Goal: Information Seeking & Learning: Check status

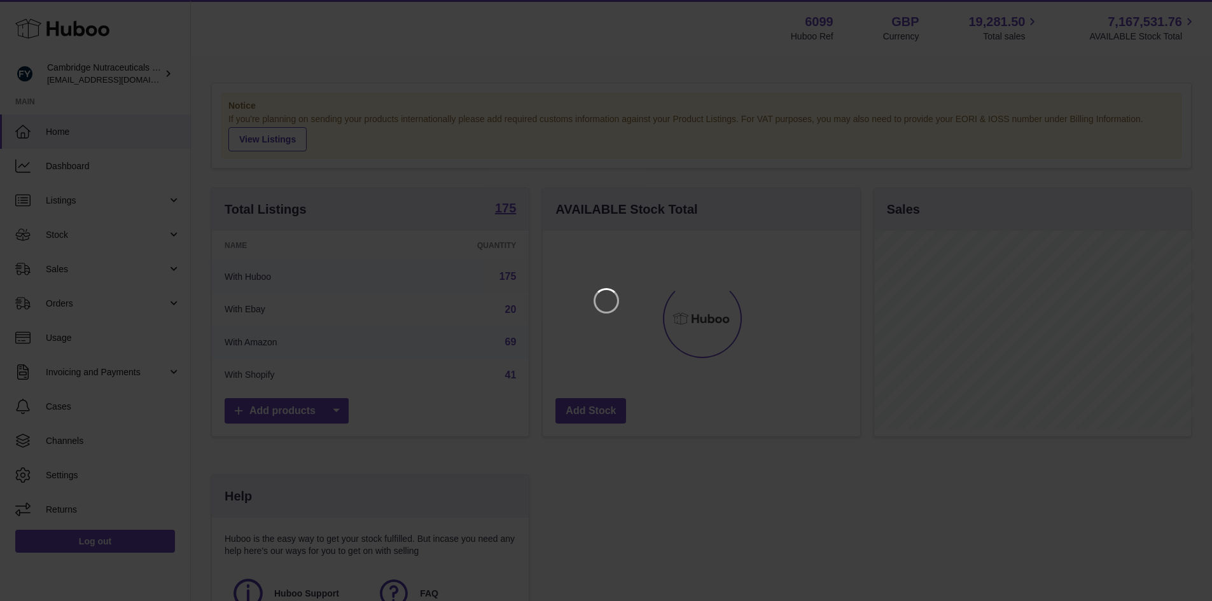
scroll to position [199, 321]
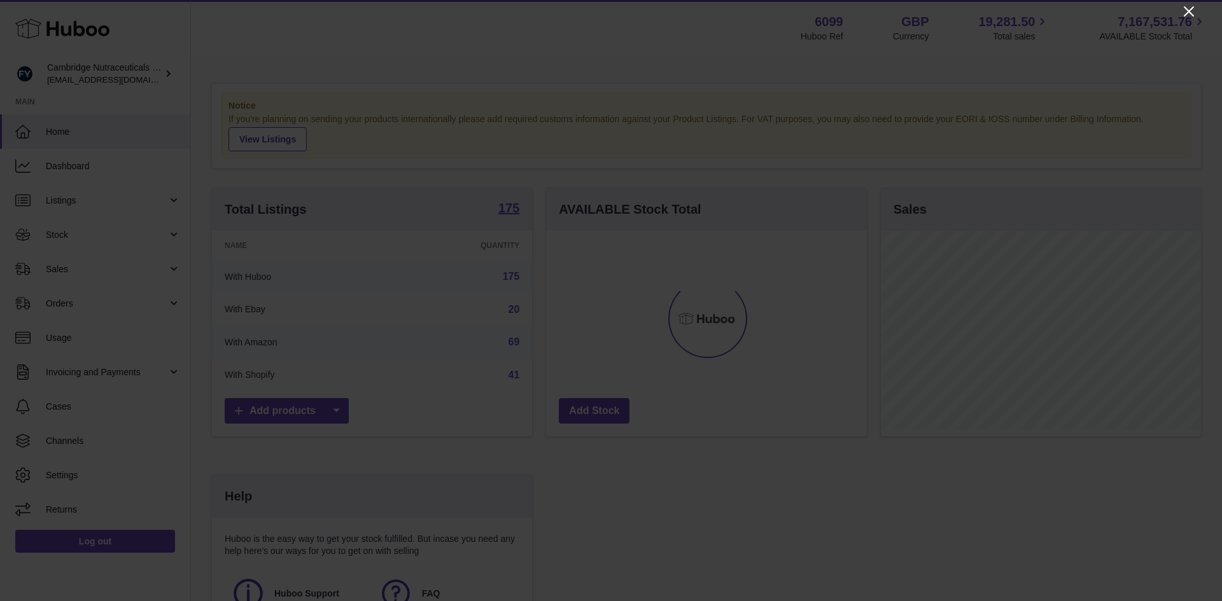
click at [1184, 11] on icon "Close" at bounding box center [1188, 11] width 15 height 15
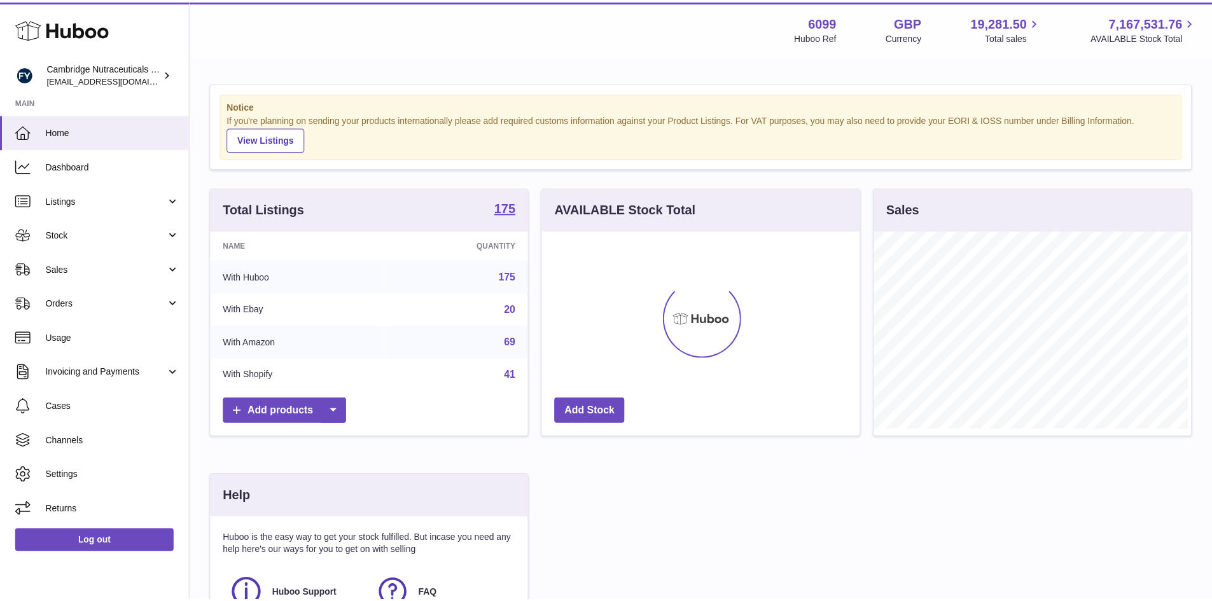
scroll to position [636144, 636026]
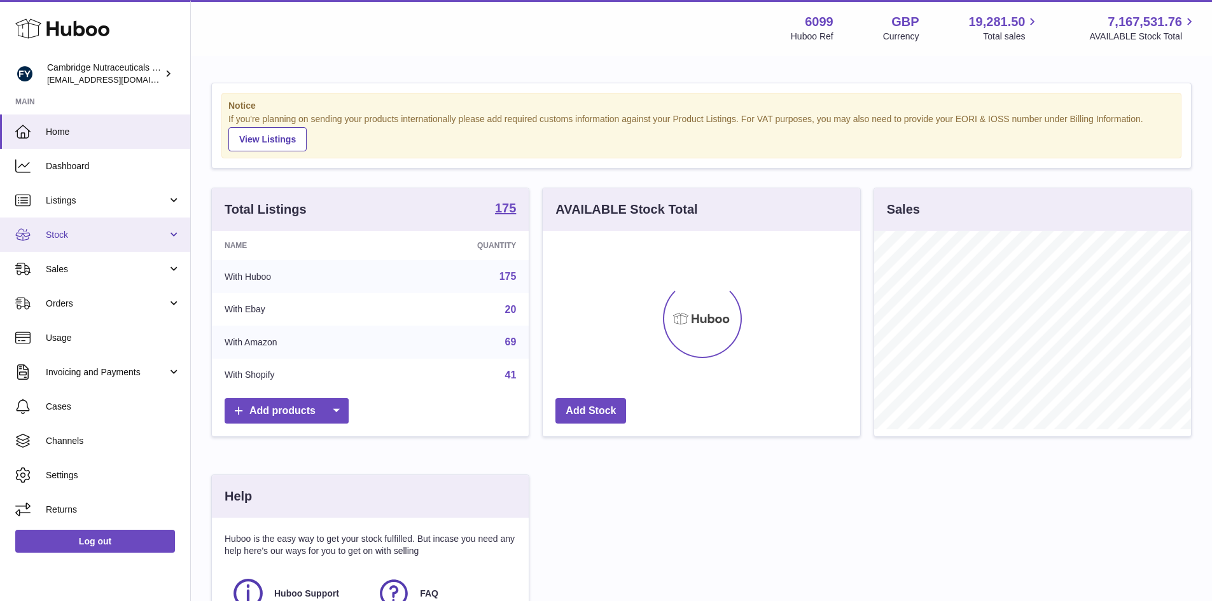
click at [39, 234] on link "Stock" at bounding box center [95, 235] width 190 height 34
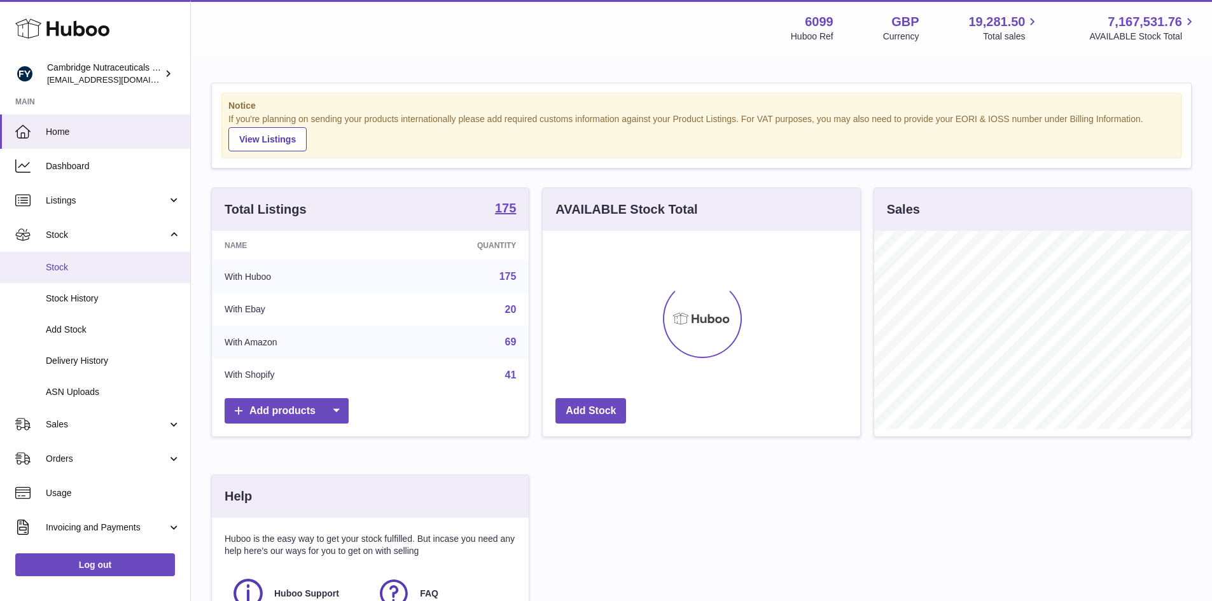
click at [50, 270] on span "Stock" at bounding box center [113, 268] width 135 height 12
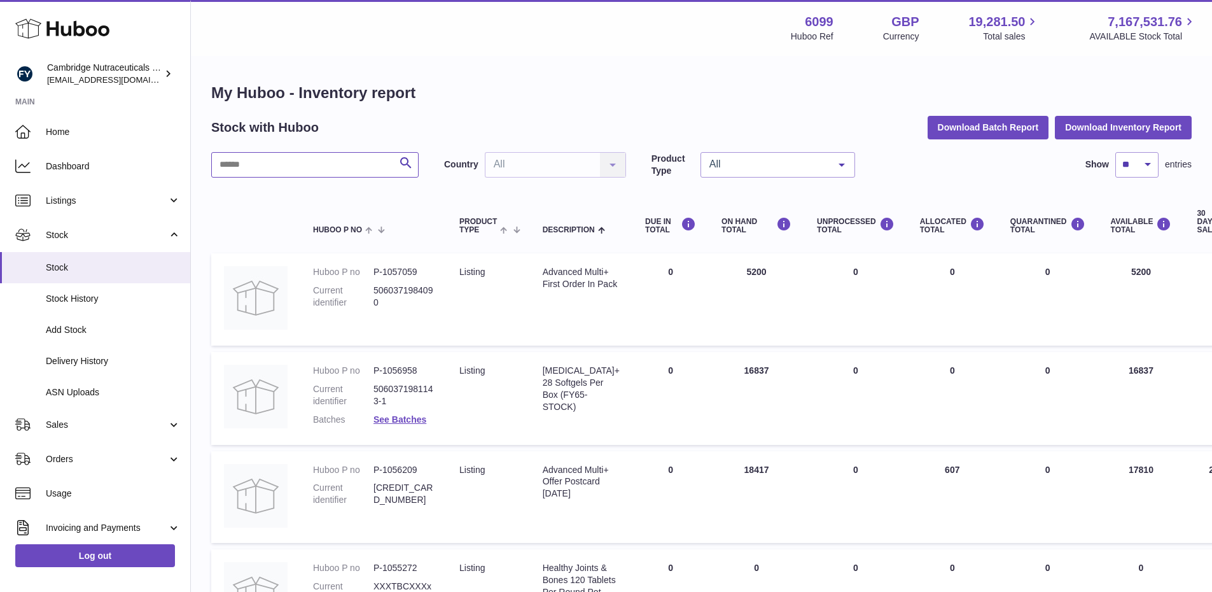
click at [272, 157] on input "text" at bounding box center [314, 164] width 207 height 25
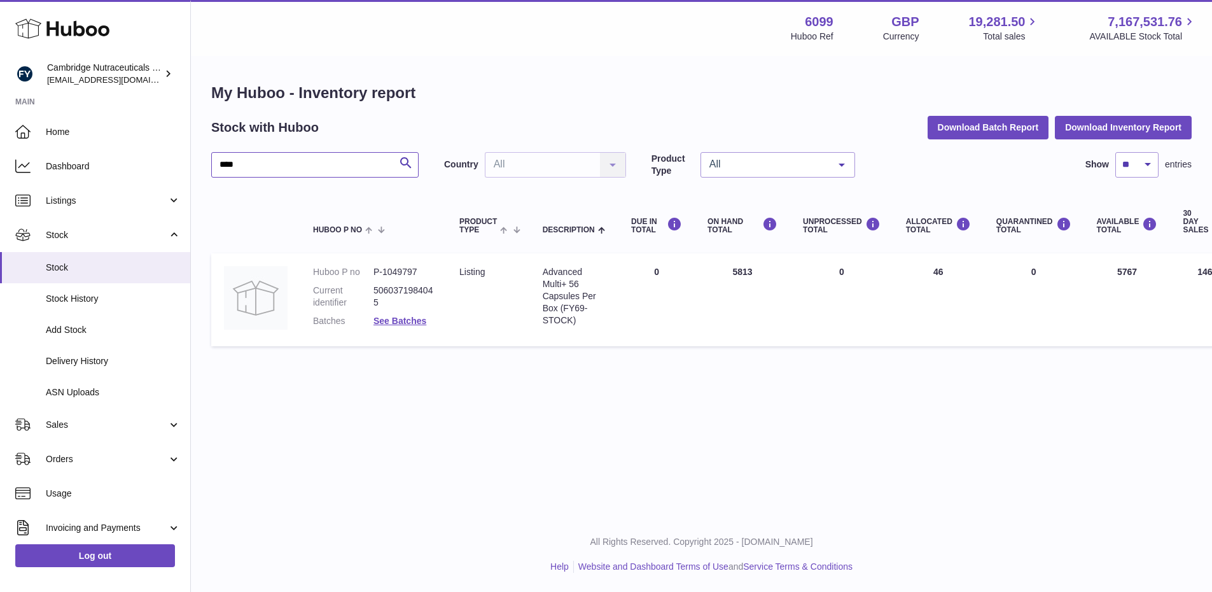
click at [260, 166] on input "****" at bounding box center [314, 164] width 207 height 25
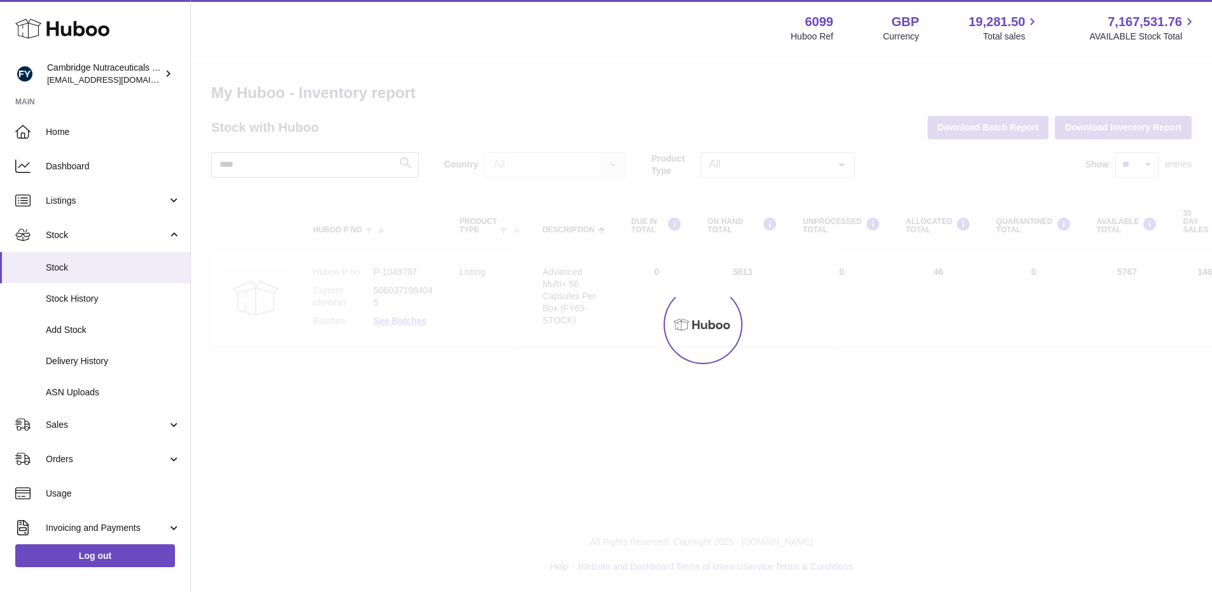
type input "****"
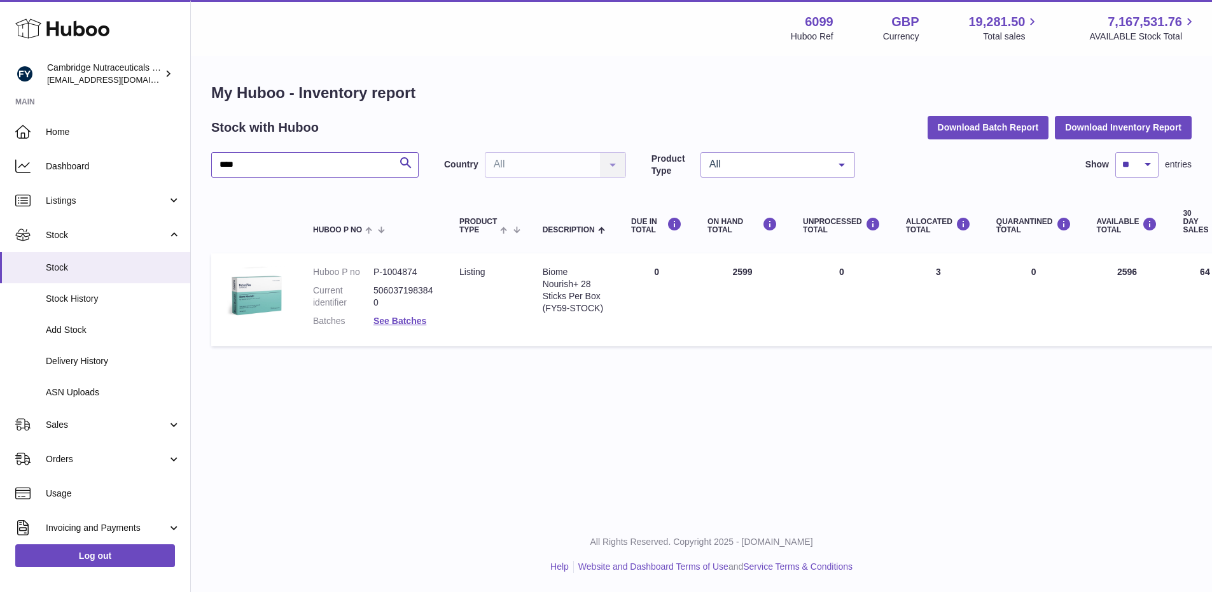
scroll to position [0, 200]
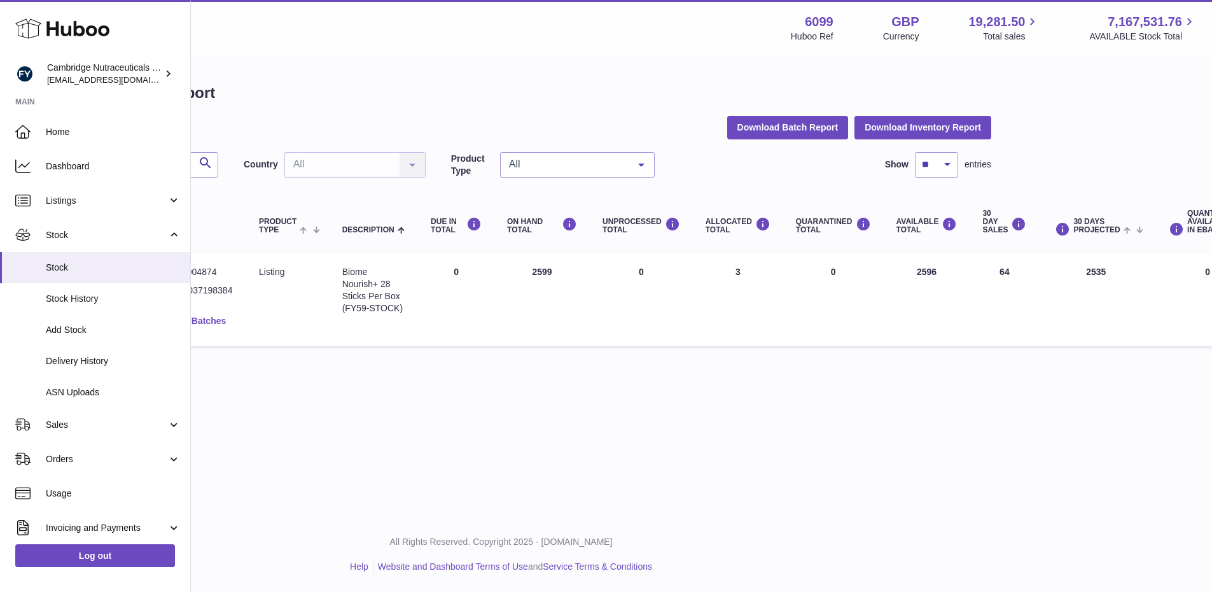
click at [216, 324] on link "See Batches" at bounding box center [199, 321] width 53 height 10
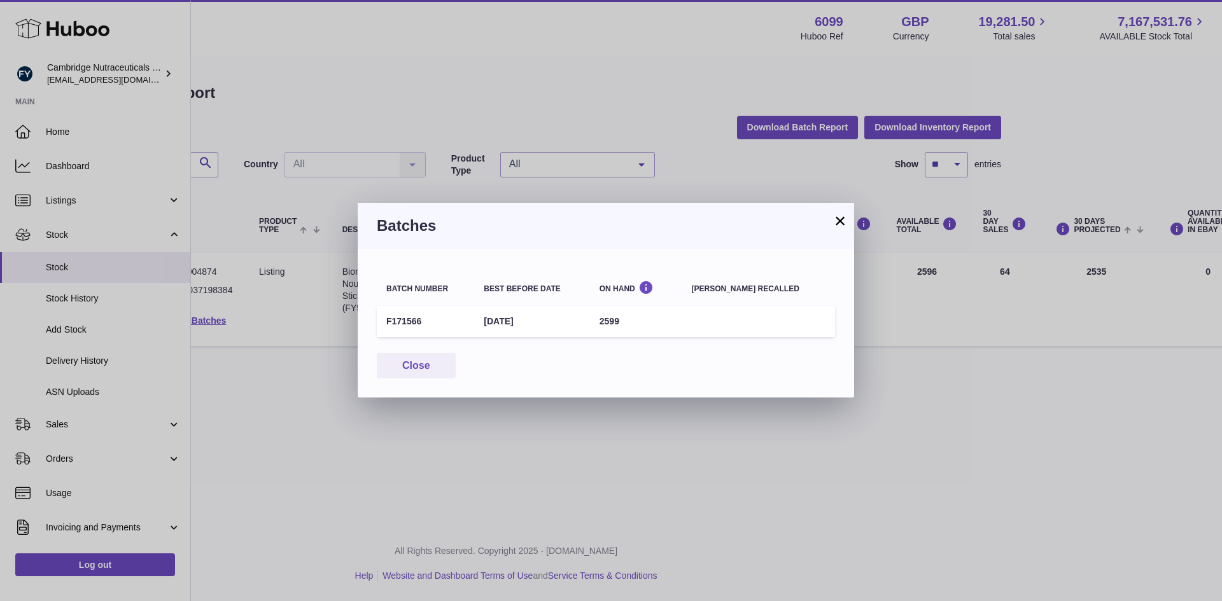
click at [836, 225] on button "×" at bounding box center [839, 220] width 15 height 15
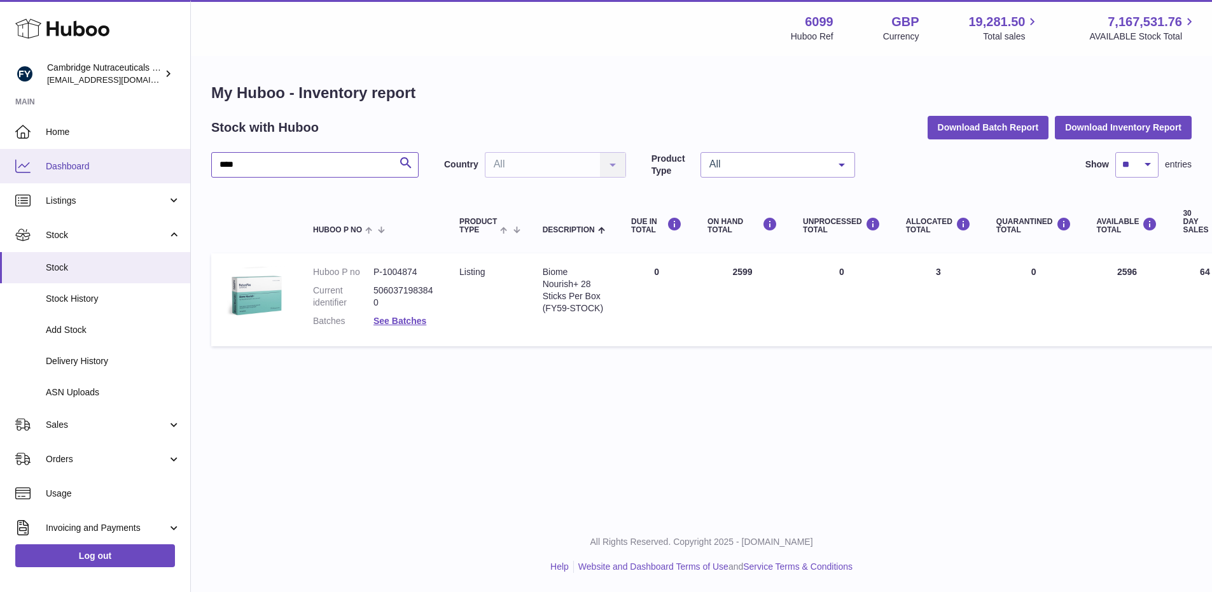
drag, startPoint x: 312, startPoint y: 174, endPoint x: 53, endPoint y: 159, distance: 258.8
click at [59, 163] on div "Huboo Cambridge Nutraceuticals Ltd [EMAIL_ADDRESS][DOMAIN_NAME] Main Home Dashb…" at bounding box center [606, 296] width 1212 height 592
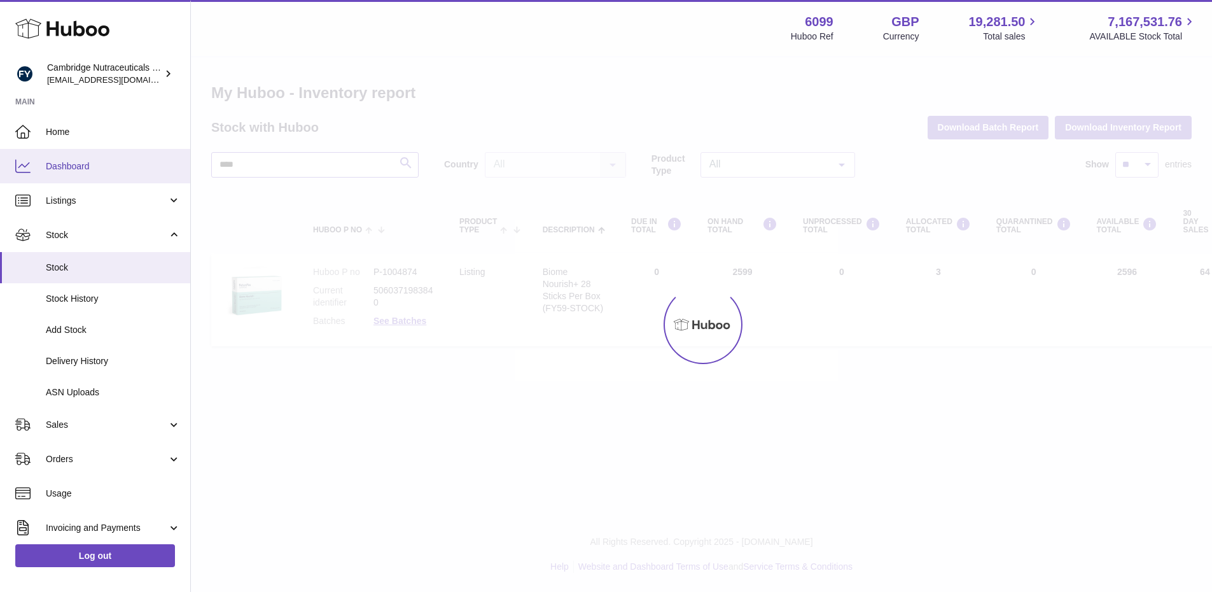
type input "****"
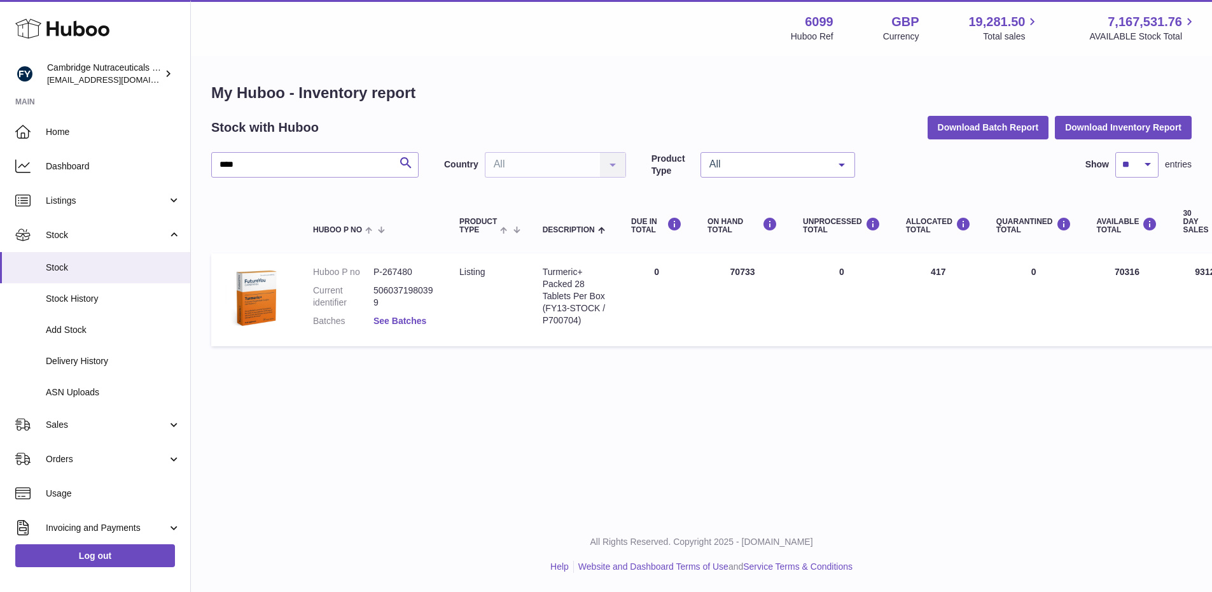
click at [395, 319] on link "See Batches" at bounding box center [400, 321] width 53 height 10
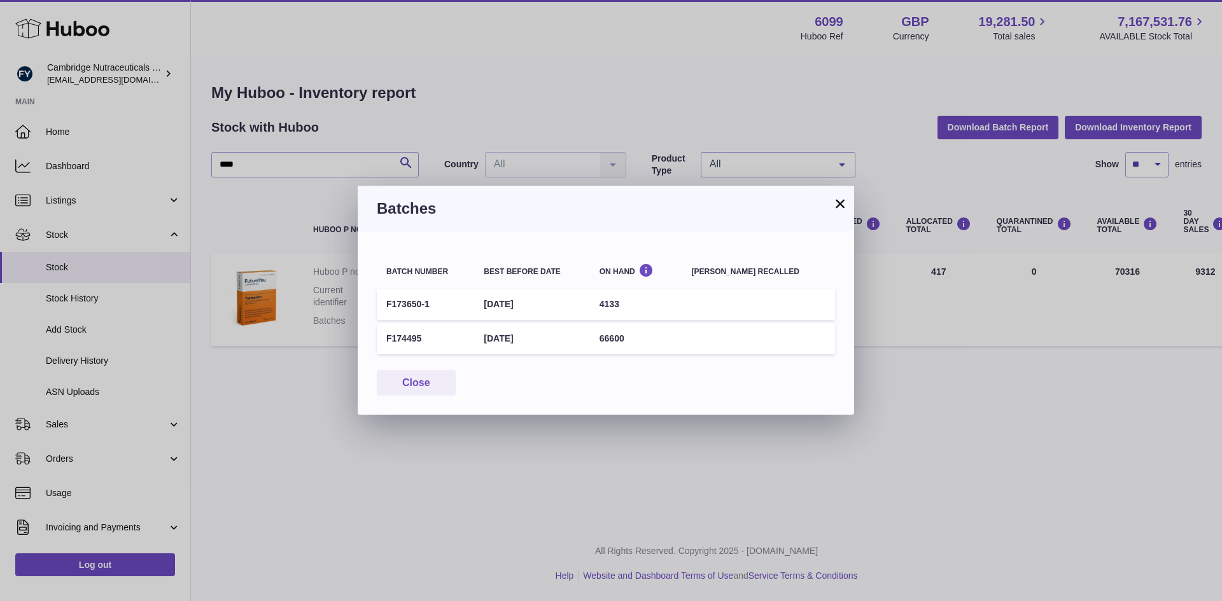
click at [841, 201] on button "×" at bounding box center [839, 203] width 15 height 15
